Goal: Navigation & Orientation: Go to known website

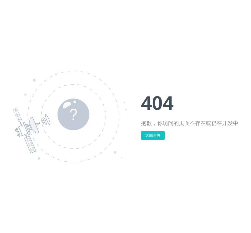
click at [125, 74] on img at bounding box center [70, 117] width 114 height 92
drag, startPoint x: 241, startPoint y: 0, endPoint x: 137, endPoint y: 63, distance: 121.8
click at [137, 63] on div "404 抱歉，你访问的页面不存在或仍在开发中 返回首页" at bounding box center [125, 116] width 251 height 233
